Goal: Information Seeking & Learning: Compare options

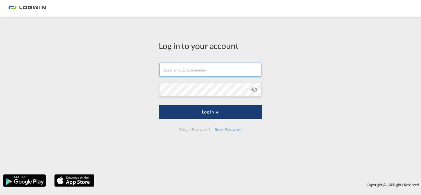
type input "[EMAIL_ADDRESS][DOMAIN_NAME]"
click at [215, 114] on md-icon "LOGIN" at bounding box center [217, 113] width 4 height 4
